Goal: Use online tool/utility: Utilize a website feature to perform a specific function

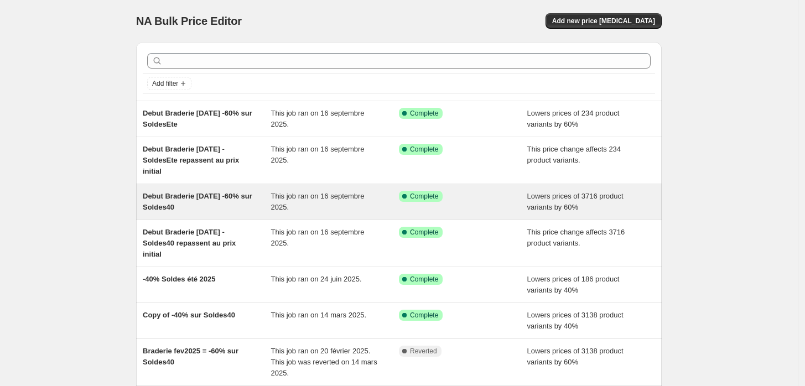
click at [413, 194] on span "Complete" at bounding box center [424, 196] width 28 height 9
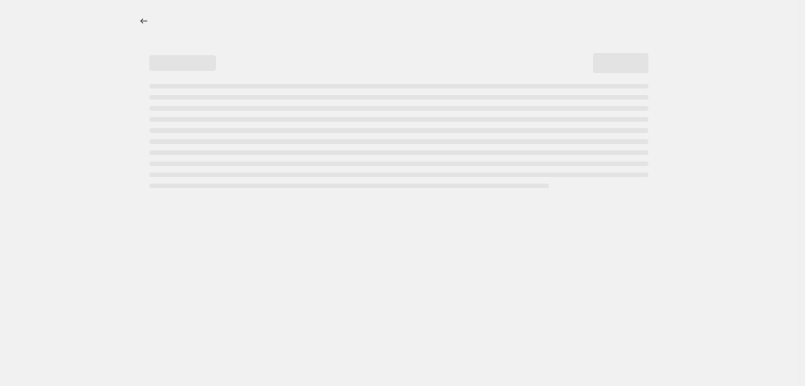
select select "percentage"
select select "product_status"
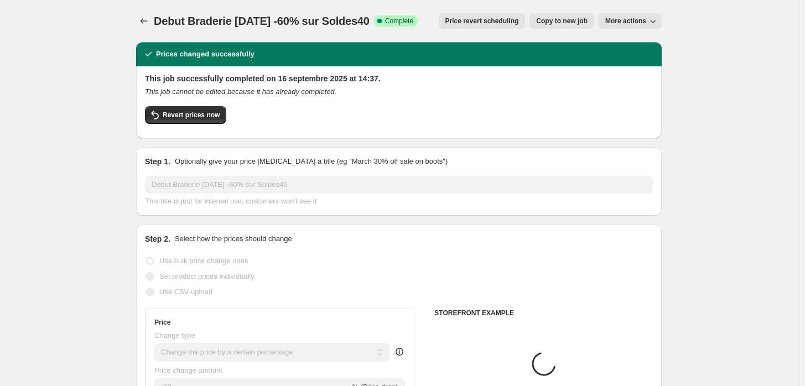
select select "tag"
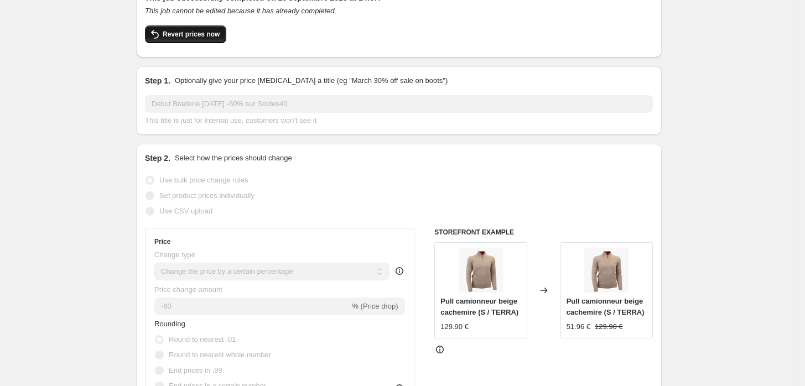
scroll to position [61, 0]
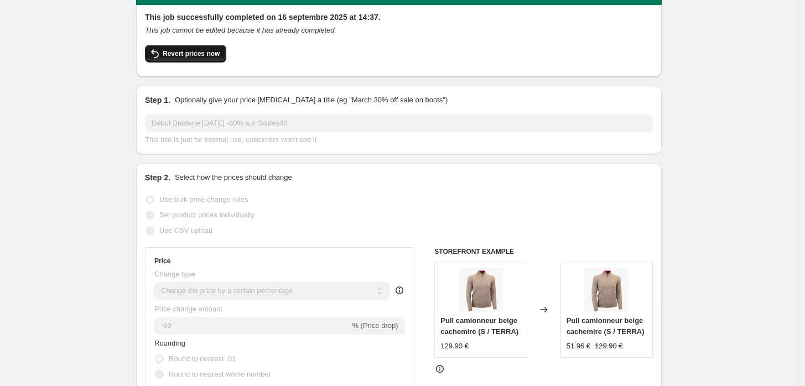
click at [199, 52] on span "Revert prices now" at bounding box center [191, 53] width 57 height 9
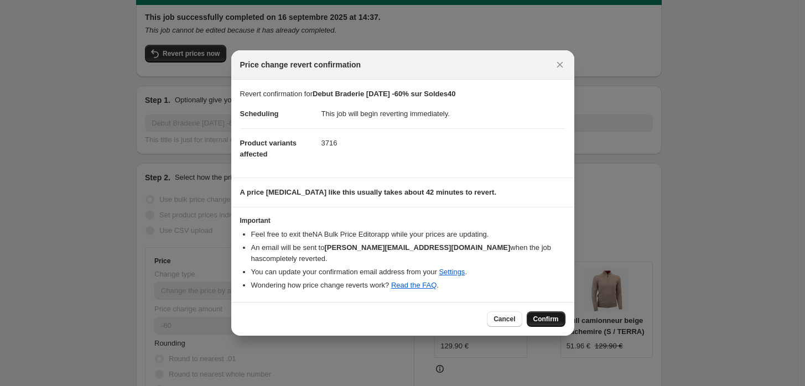
click at [548, 315] on span "Confirm" at bounding box center [545, 319] width 25 height 9
